Goal: Task Accomplishment & Management: Manage account settings

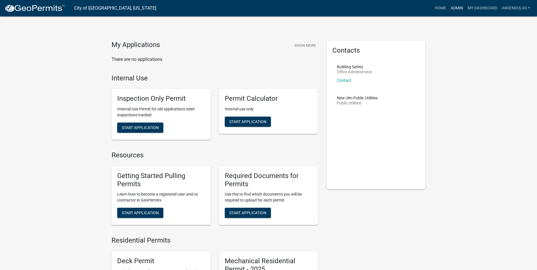
click at [457, 8] on link "Admin" at bounding box center [456, 8] width 17 height 11
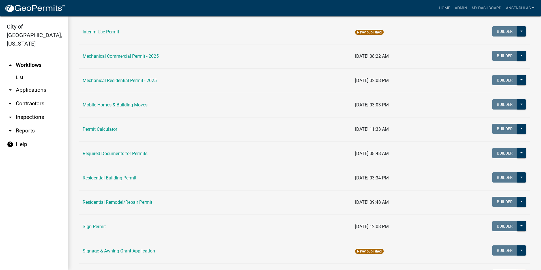
scroll to position [340, 0]
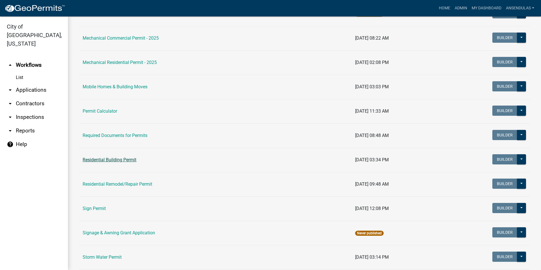
click at [128, 162] on link "Residential Building Permit" at bounding box center [110, 159] width 54 height 5
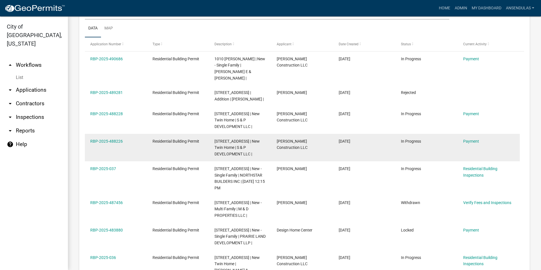
scroll to position [311, 0]
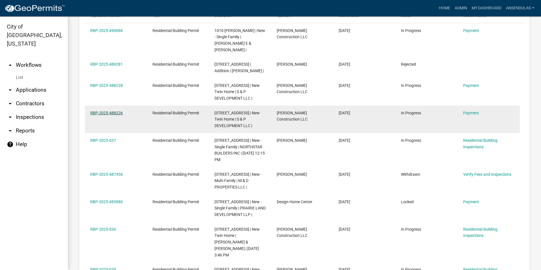
click at [111, 111] on link "RBP-2025-488226" at bounding box center [106, 113] width 33 height 5
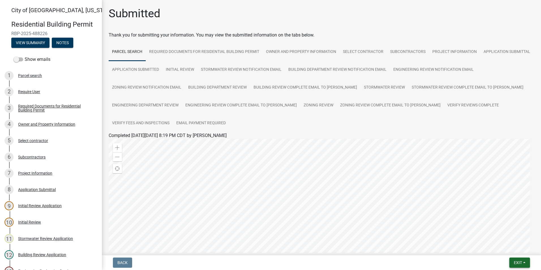
click at [514, 263] on span "Exit" at bounding box center [518, 262] width 8 height 5
click at [509, 247] on button "Save & Exit" at bounding box center [507, 248] width 45 height 14
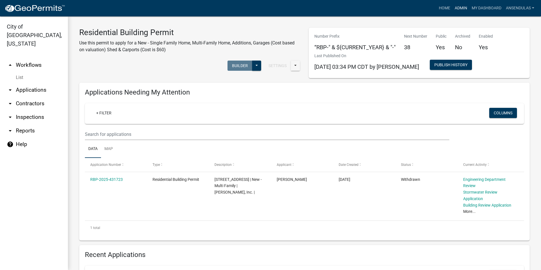
click at [463, 10] on link "Admin" at bounding box center [460, 8] width 17 height 11
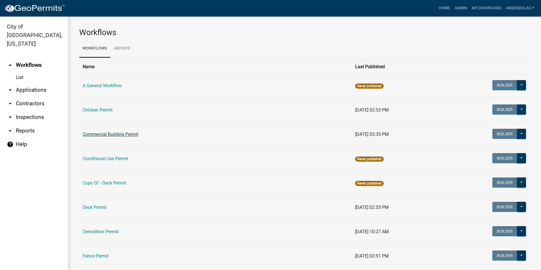
click at [120, 136] on link "Commercial Building Permit" at bounding box center [111, 134] width 56 height 5
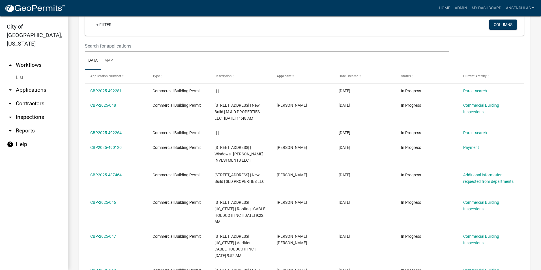
scroll to position [255, 0]
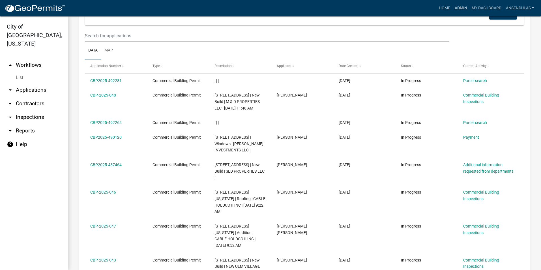
click at [457, 9] on link "Admin" at bounding box center [460, 8] width 17 height 11
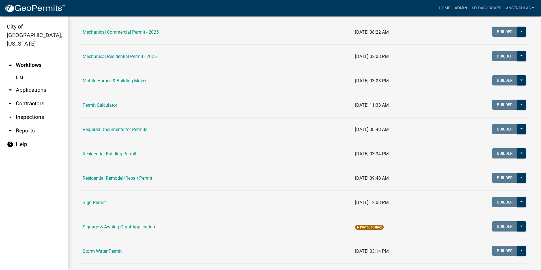
scroll to position [368, 0]
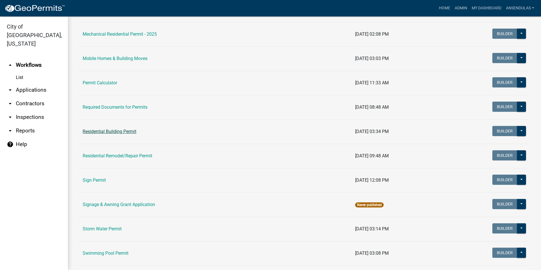
click at [121, 133] on link "Residential Building Permit" at bounding box center [110, 131] width 54 height 5
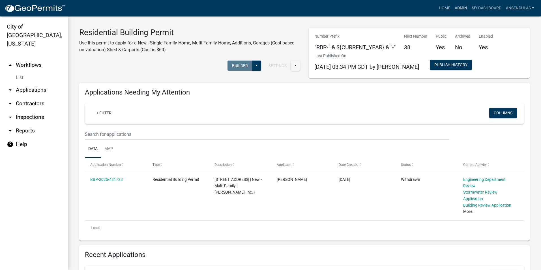
click at [455, 7] on link "Admin" at bounding box center [460, 8] width 17 height 11
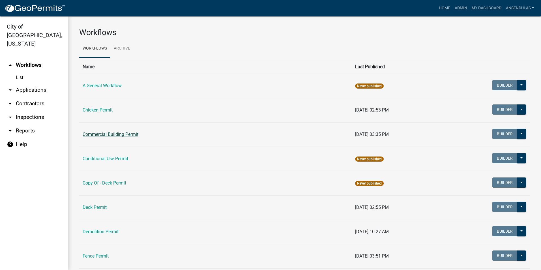
click at [113, 136] on link "Commercial Building Permit" at bounding box center [111, 134] width 56 height 5
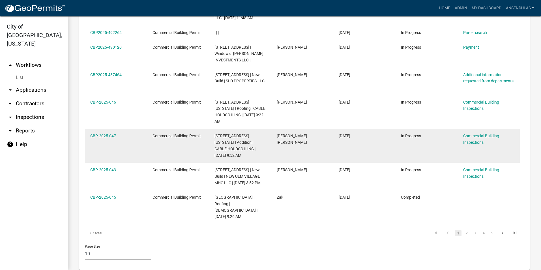
scroll to position [368, 0]
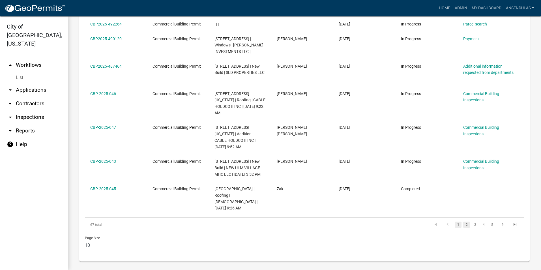
click at [464, 224] on link "2" at bounding box center [466, 225] width 7 height 6
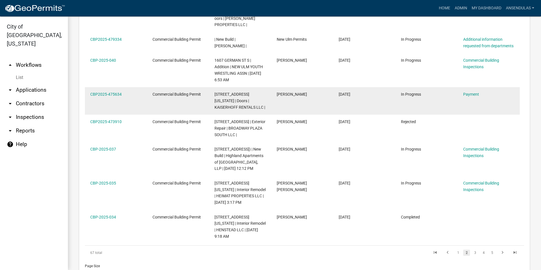
scroll to position [428, 0]
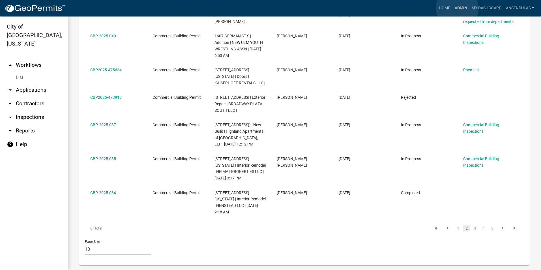
click at [457, 8] on link "Admin" at bounding box center [460, 8] width 17 height 11
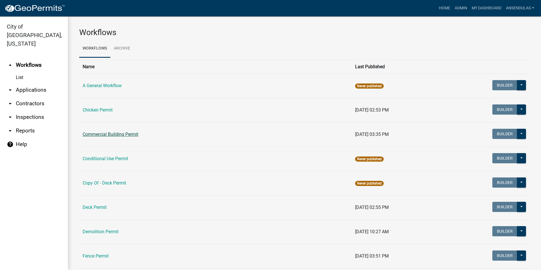
click at [113, 133] on link "Commercial Building Permit" at bounding box center [111, 134] width 56 height 5
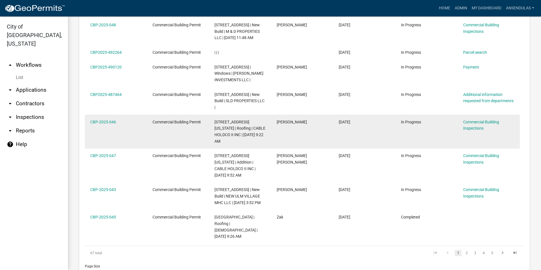
scroll to position [311, 0]
